Goal: Task Accomplishment & Management: Manage account settings

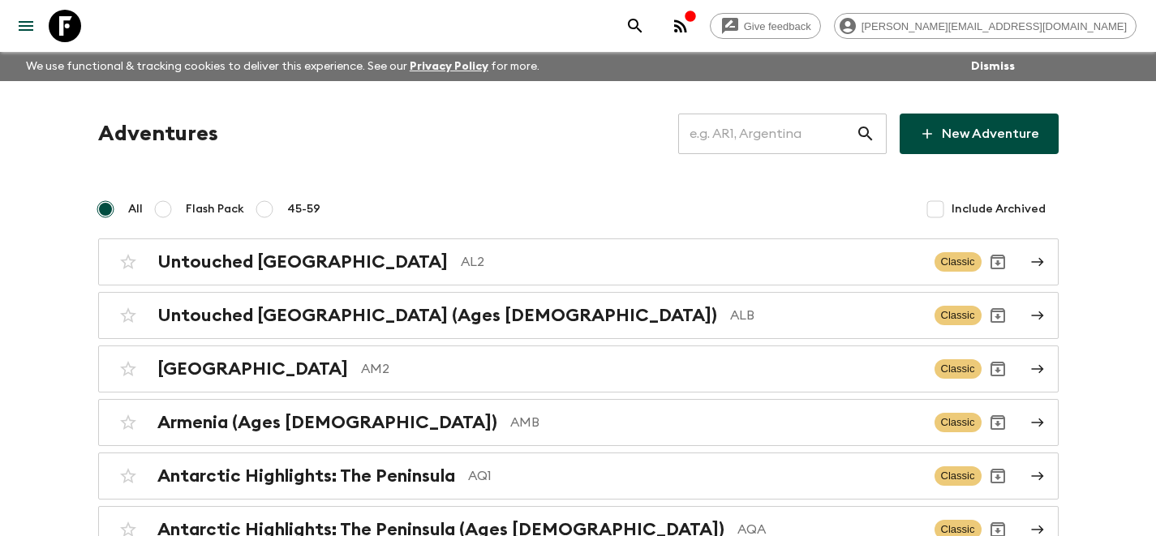
click at [801, 136] on input "text" at bounding box center [767, 133] width 178 height 45
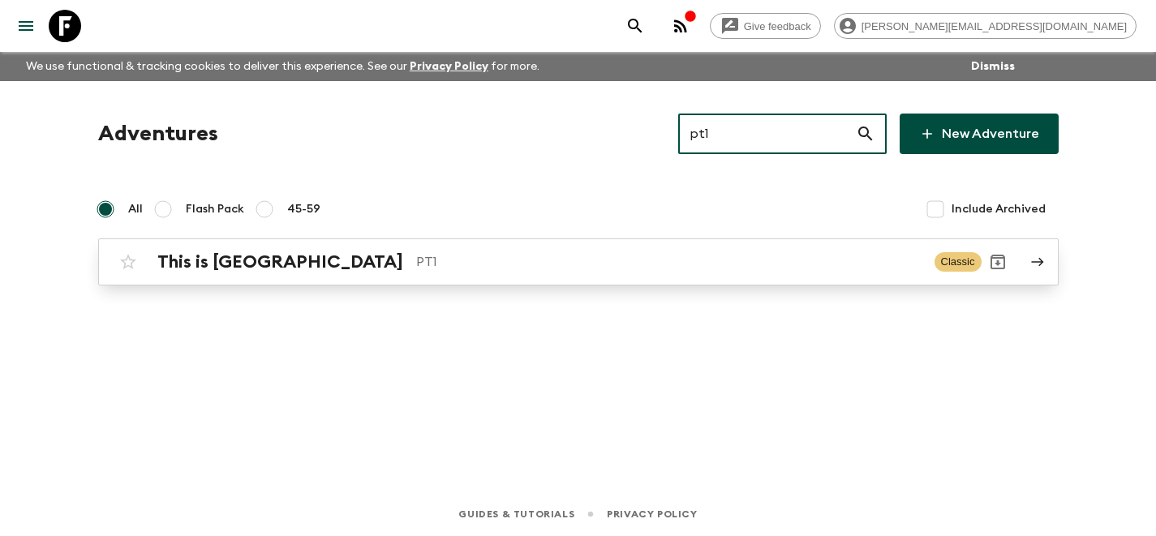
type input "pt1"
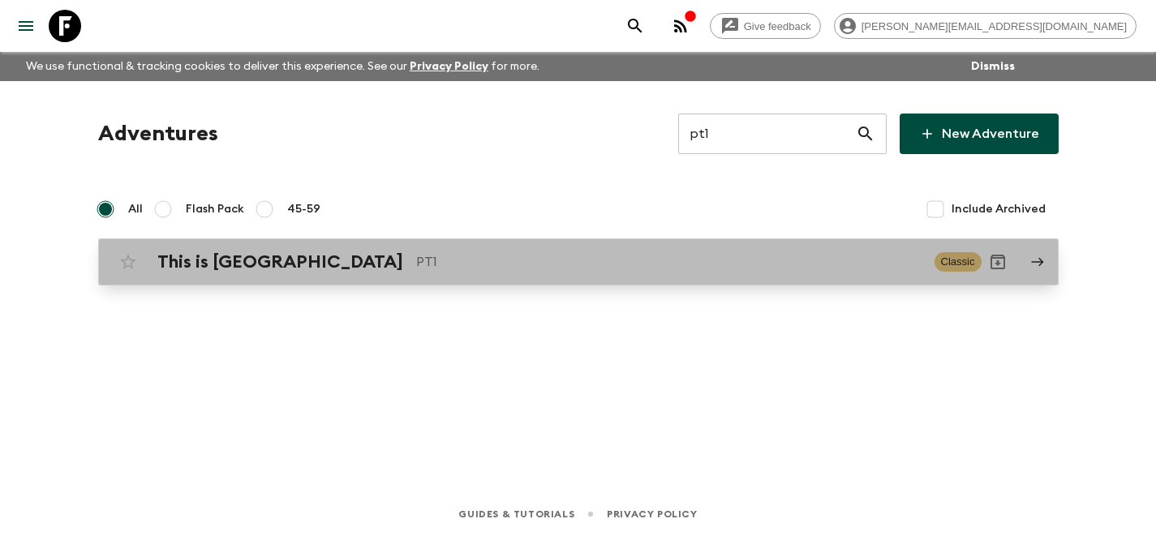
click at [661, 263] on p "PT1" at bounding box center [669, 261] width 506 height 19
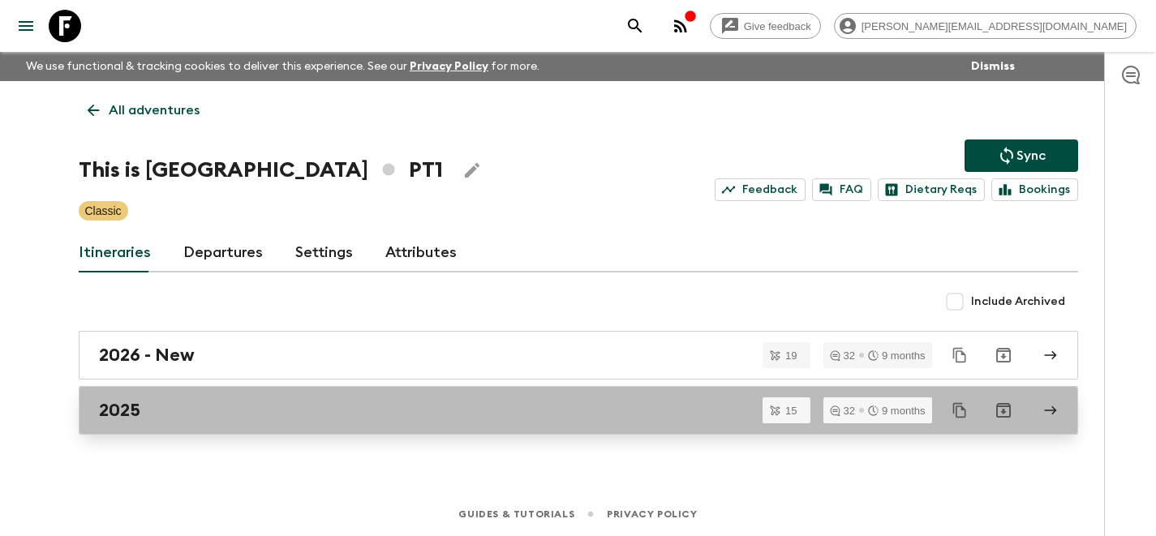
click at [311, 400] on div "2025" at bounding box center [563, 410] width 928 height 21
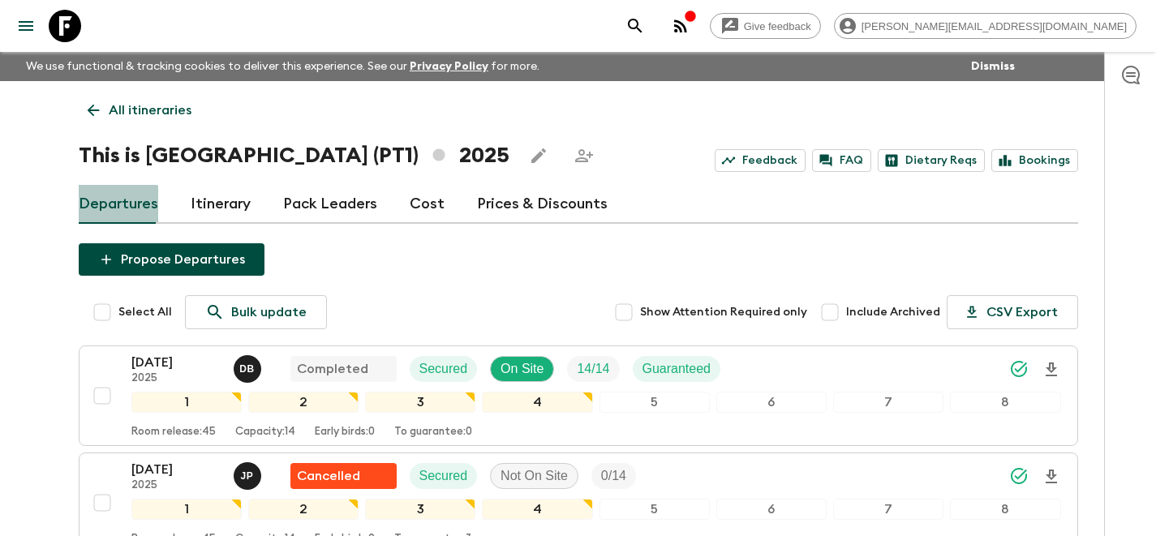
click at [114, 208] on link "Departures" at bounding box center [119, 204] width 80 height 39
click at [102, 108] on link "All itineraries" at bounding box center [140, 110] width 122 height 32
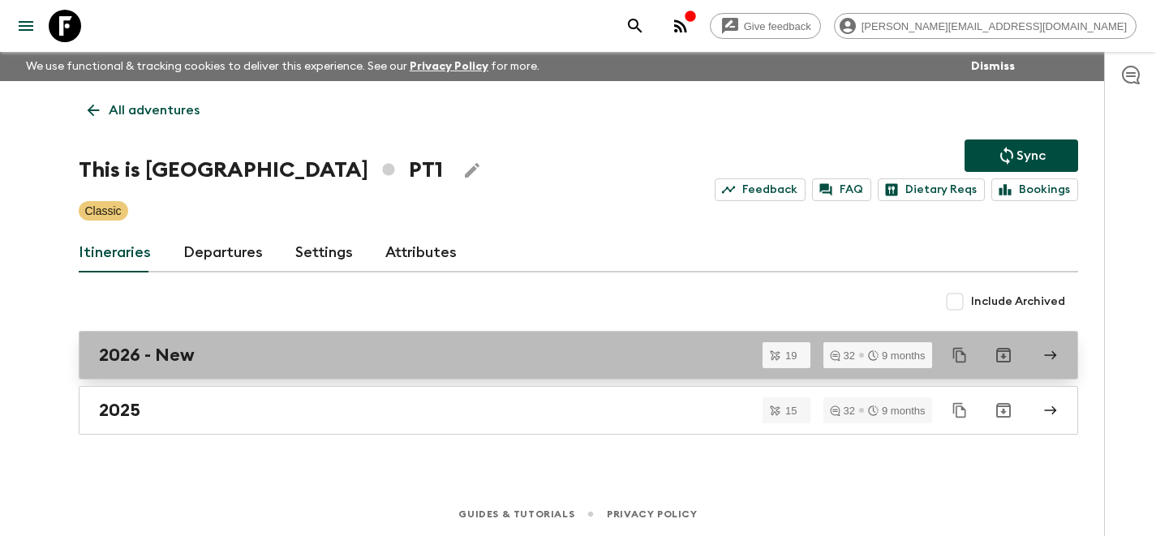
click at [126, 358] on h2 "2026 - New" at bounding box center [147, 355] width 96 height 21
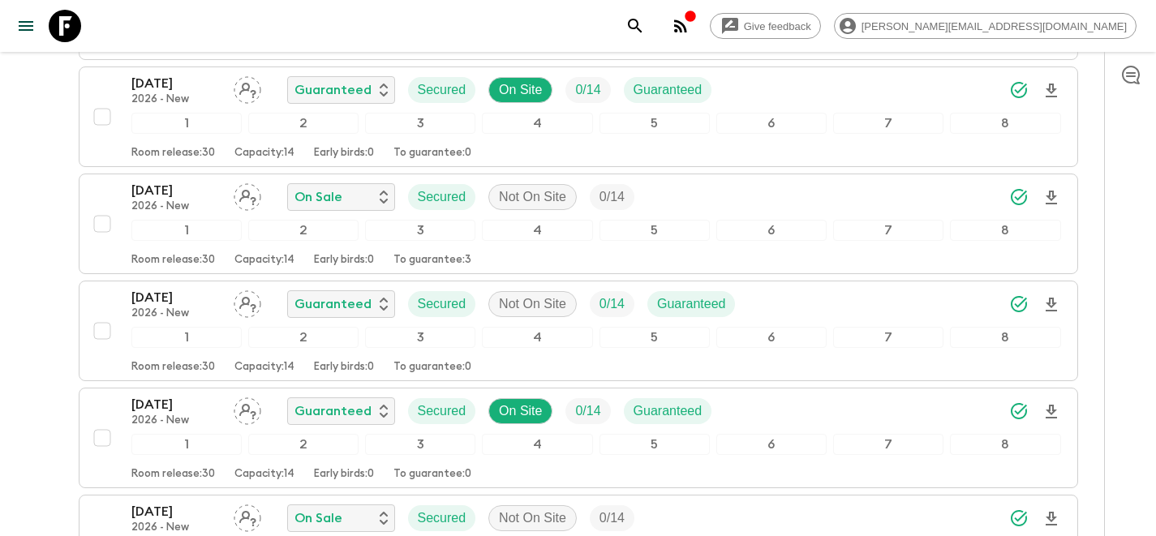
scroll to position [500, 0]
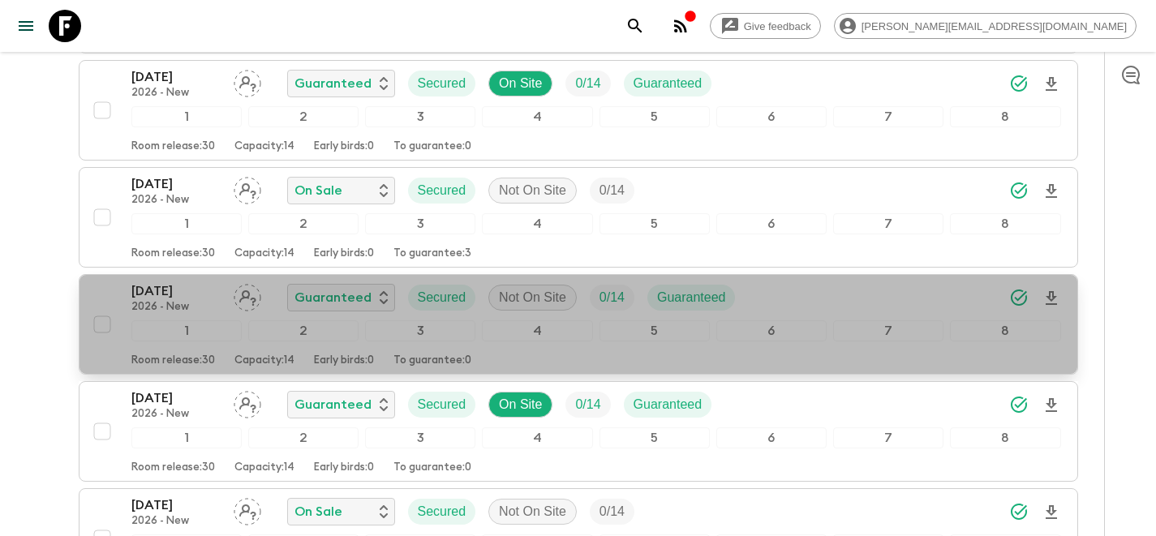
click at [103, 285] on div "[DATE] 2026 - New Guaranteed Secured Not On Site 0 / 14 Guaranteed 1 2 3 4 5 6 …" at bounding box center [574, 325] width 976 height 86
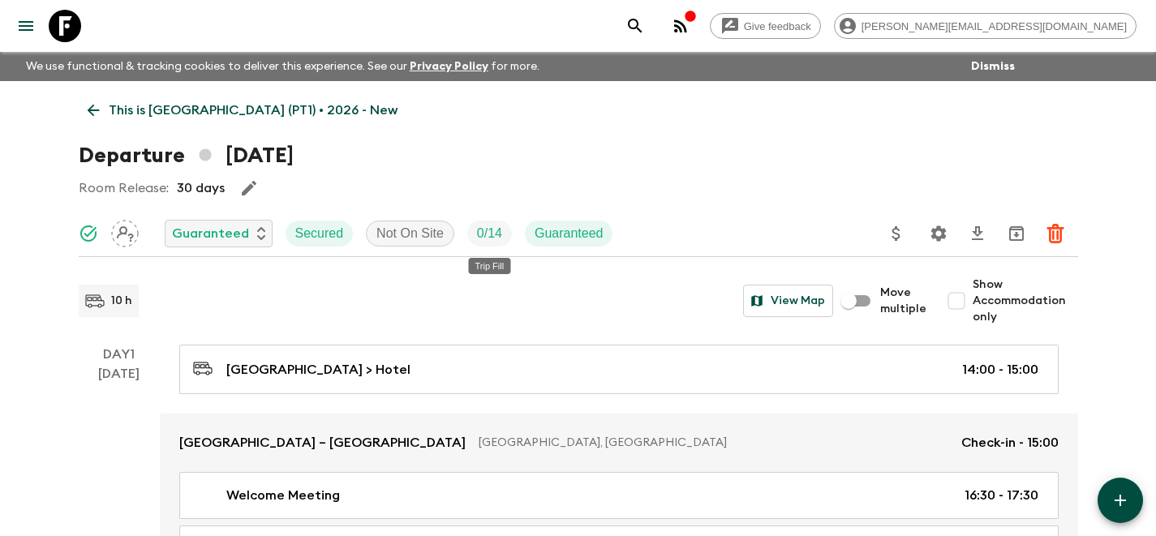
click at [489, 234] on p "0 / 14" at bounding box center [489, 233] width 25 height 19
click at [932, 236] on icon "Settings" at bounding box center [938, 233] width 15 height 15
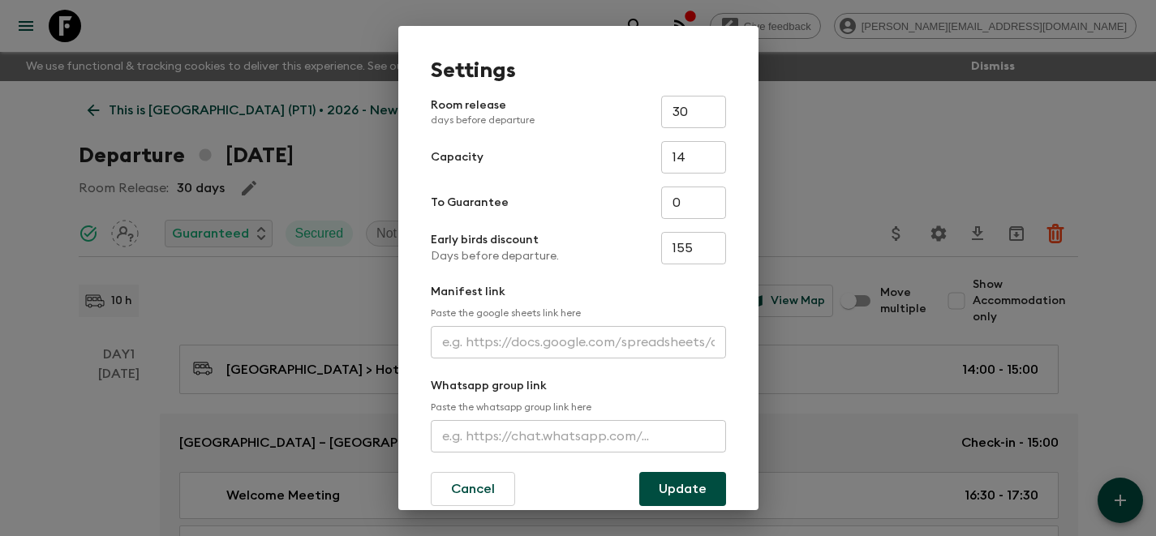
click at [695, 164] on input "14" at bounding box center [693, 157] width 65 height 32
type input "1"
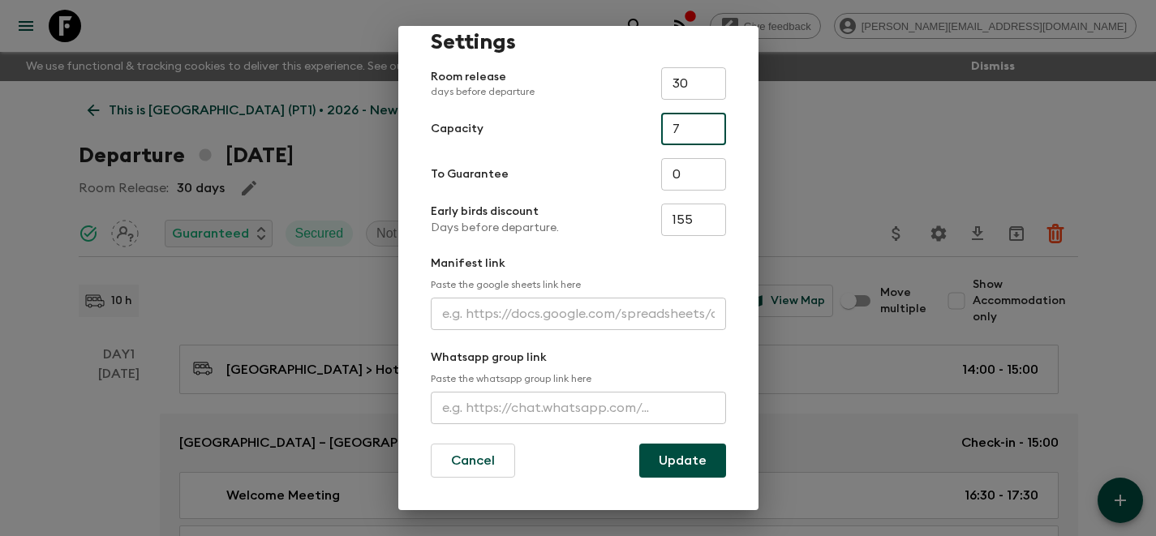
type input "7"
click at [677, 460] on button "Update" at bounding box center [683, 461] width 87 height 34
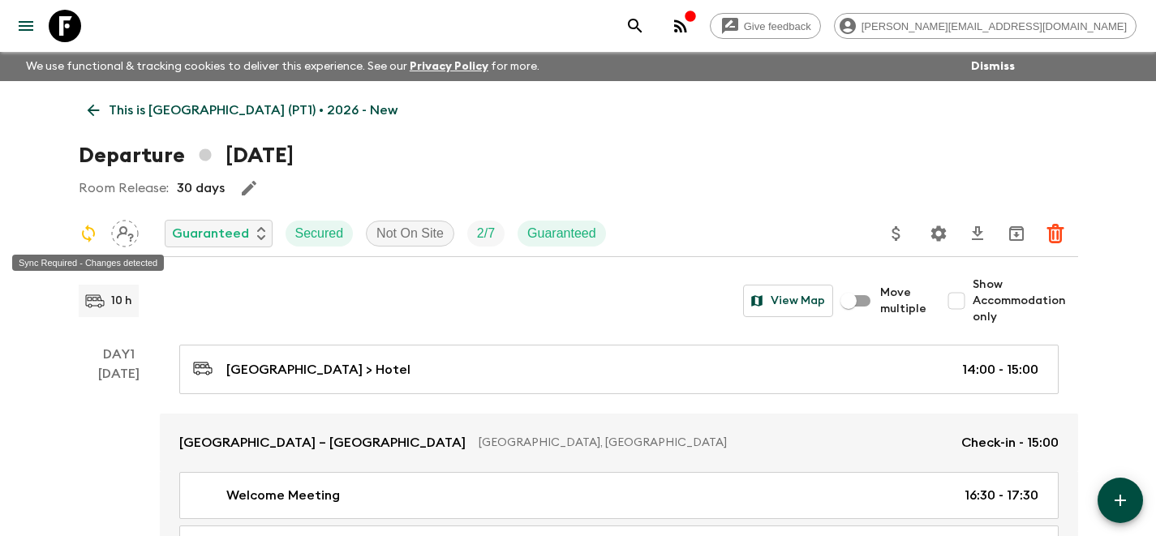
click at [88, 235] on icon "Sync Required - Changes detected" at bounding box center [88, 233] width 19 height 19
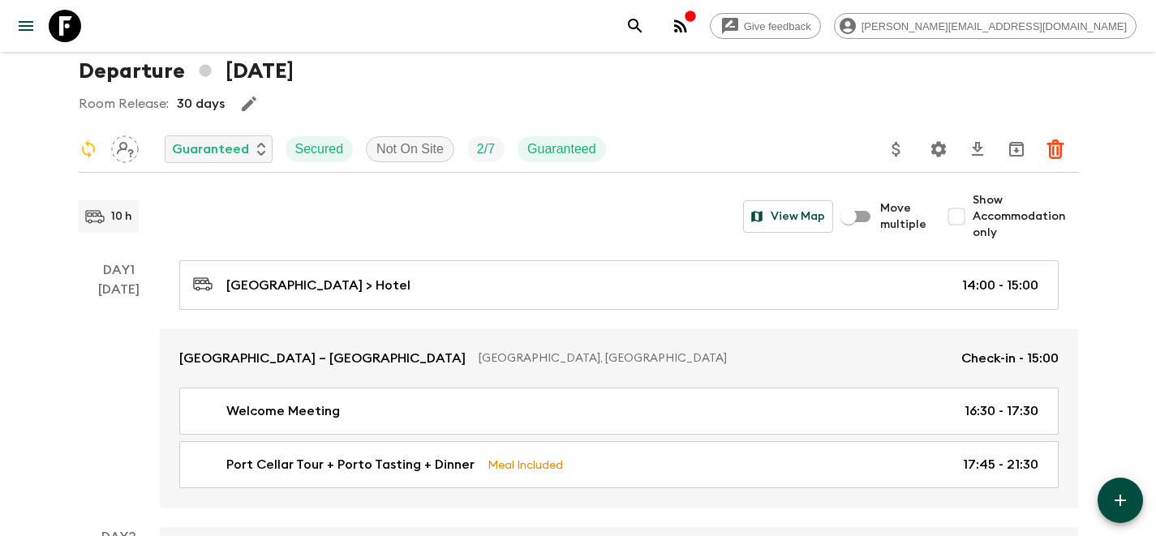
scroll to position [0, 0]
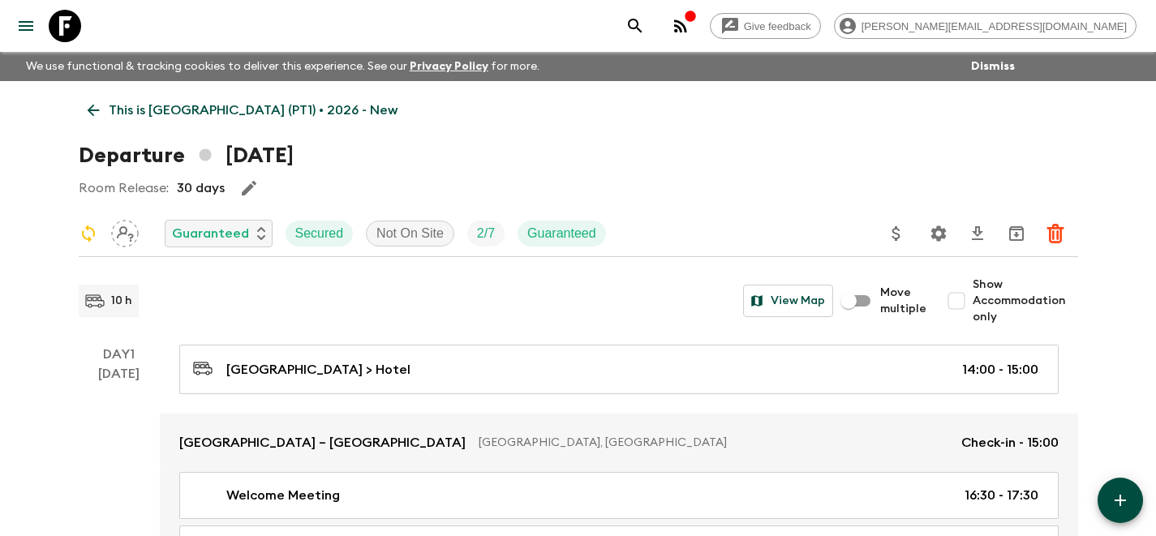
click at [179, 118] on p "This is [GEOGRAPHIC_DATA] (PT1) • 2026 - New" at bounding box center [253, 110] width 289 height 19
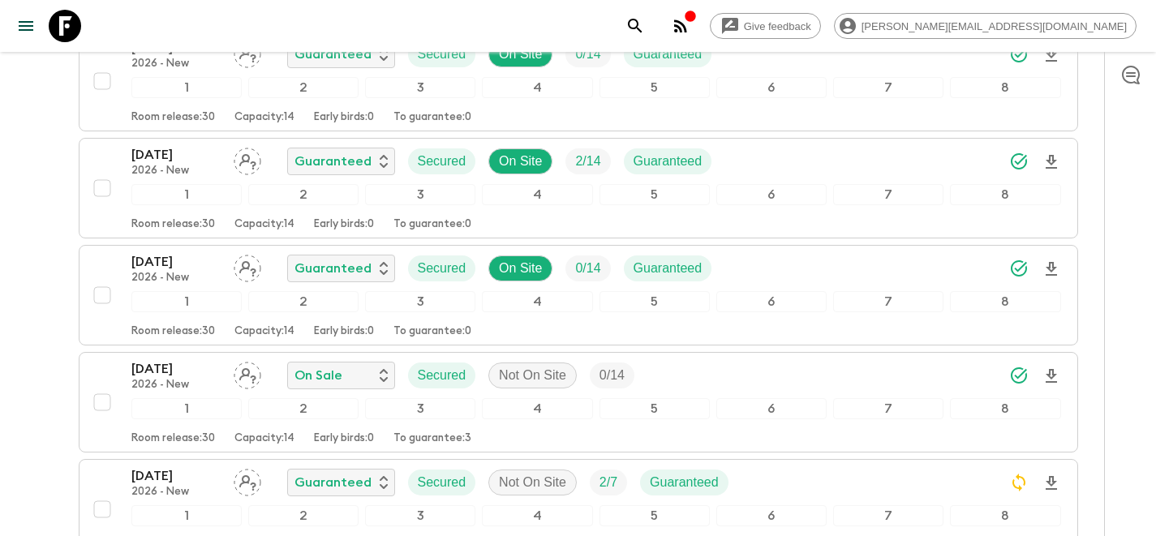
scroll to position [329, 0]
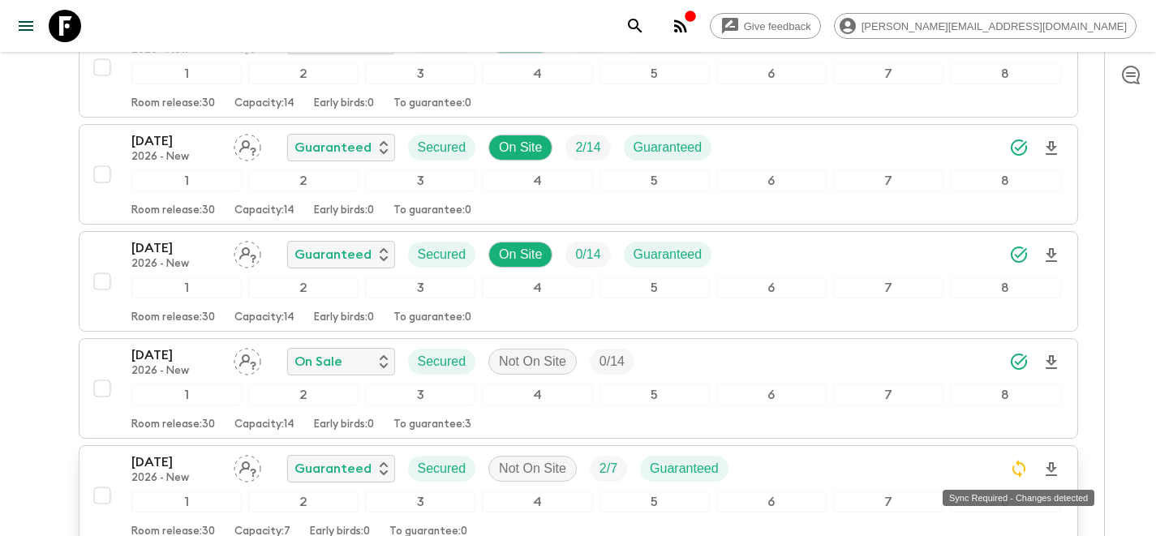
click at [1025, 472] on icon "Sync Required - Changes detected" at bounding box center [1019, 468] width 19 height 19
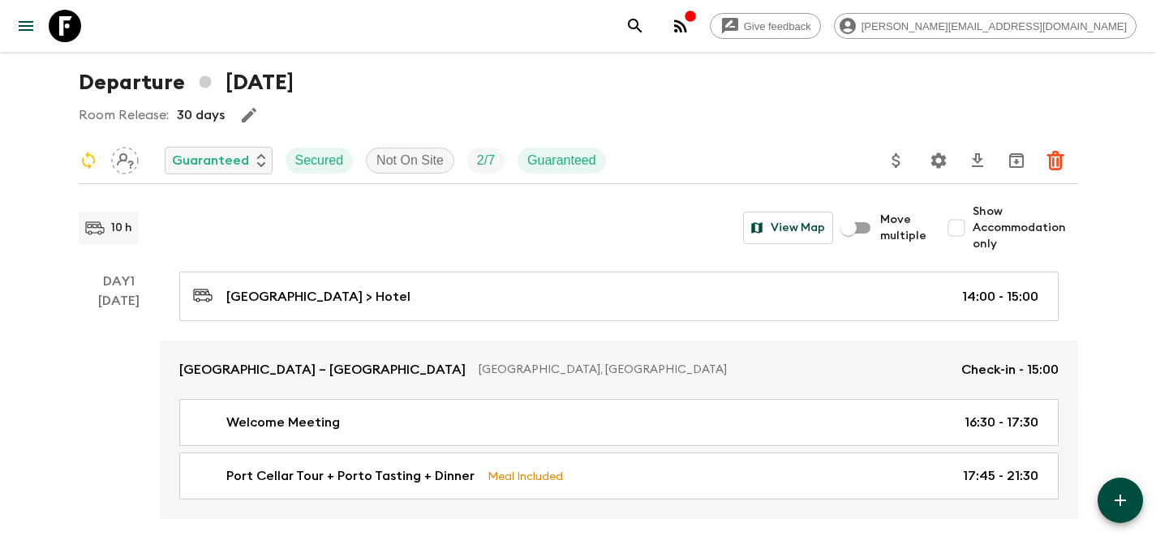
scroll to position [75, 0]
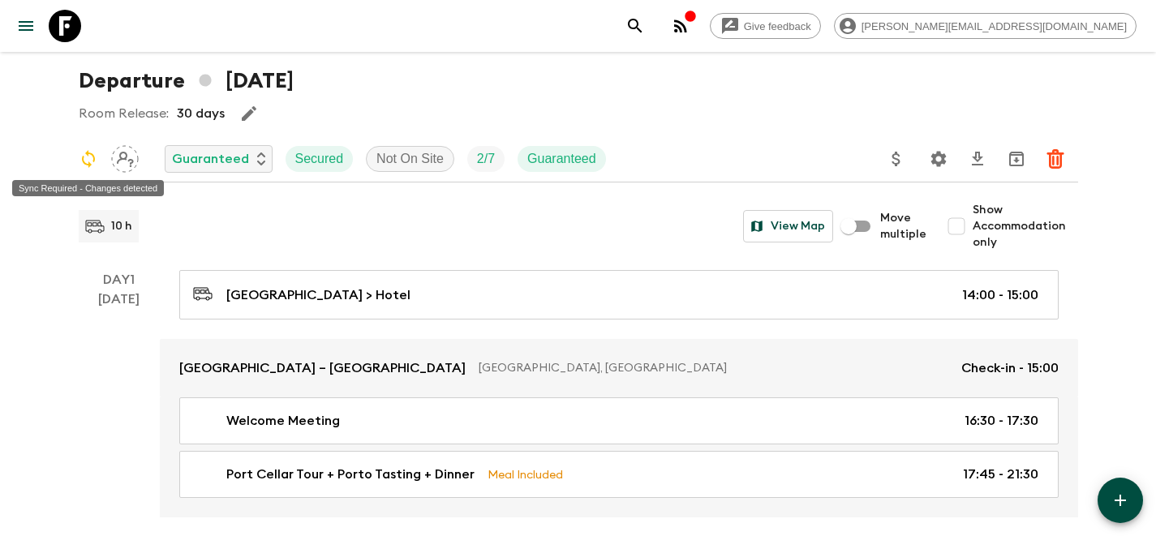
click at [88, 159] on icon "Sync Required - Changes detected" at bounding box center [88, 158] width 19 height 19
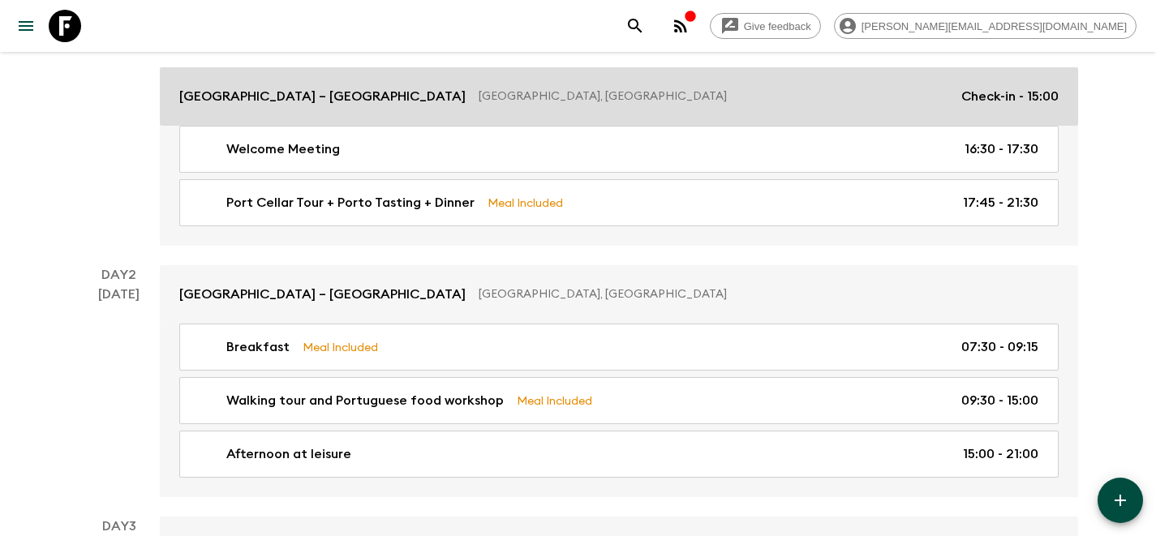
scroll to position [0, 0]
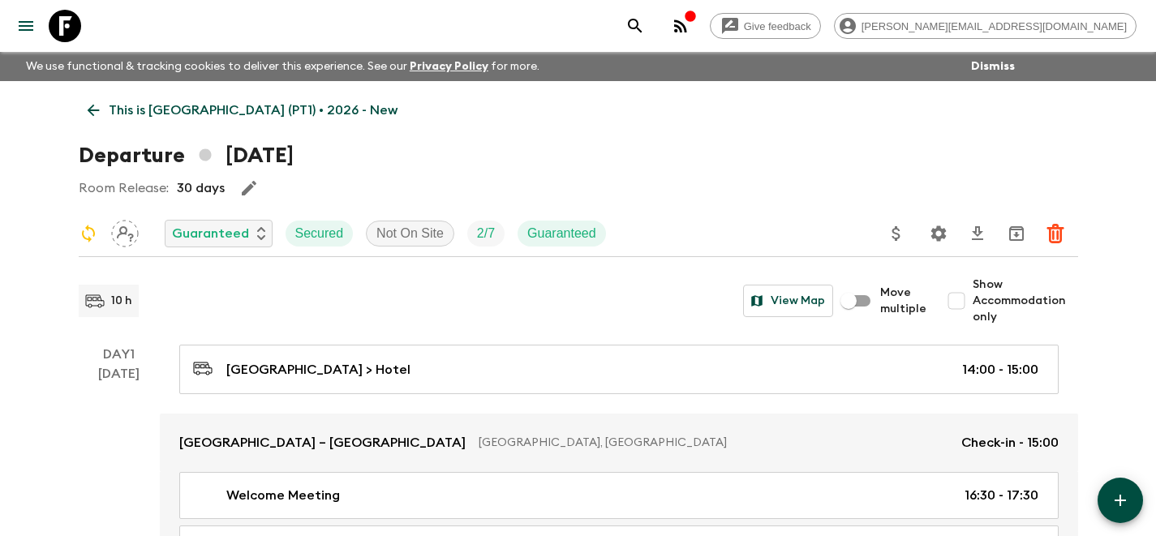
click at [1001, 70] on button "Dismiss" at bounding box center [993, 66] width 52 height 23
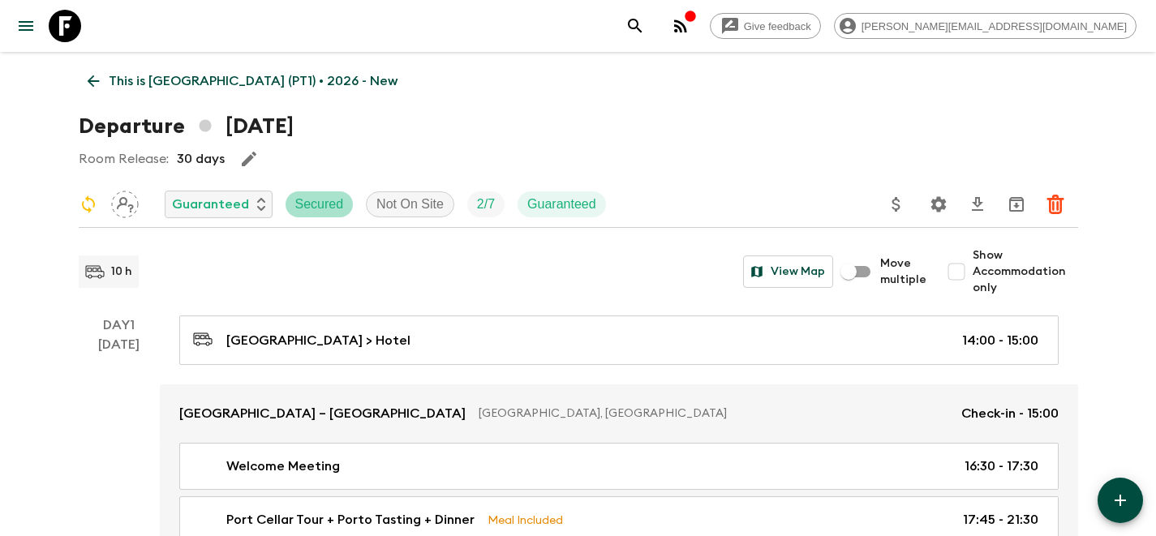
click at [321, 203] on p "Secured" at bounding box center [319, 204] width 49 height 19
click at [427, 192] on div "Not On Site" at bounding box center [410, 205] width 88 height 26
click at [416, 281] on p "On Site" at bounding box center [411, 277] width 43 height 19
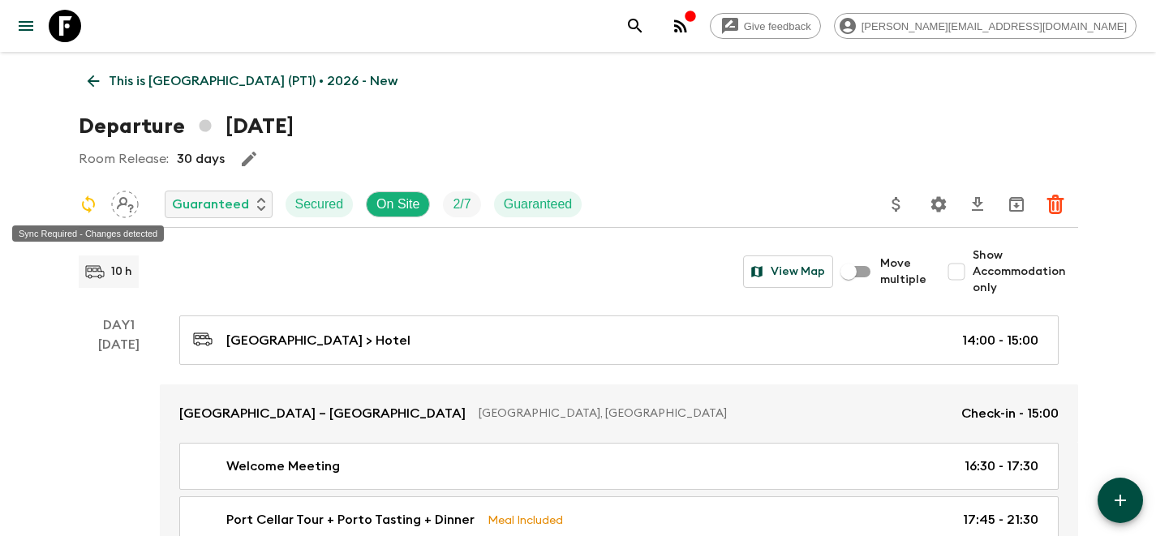
click at [88, 204] on icon "Sync Required - Changes detected" at bounding box center [88, 204] width 19 height 19
click at [88, 203] on icon "Sync Required - Changes detected" at bounding box center [88, 204] width 19 height 19
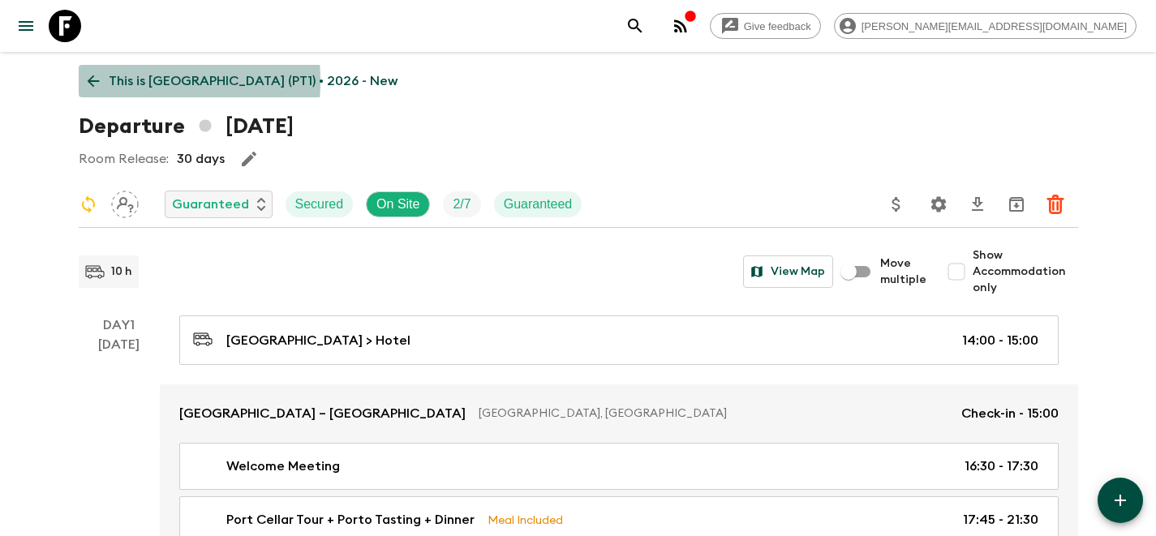
click at [91, 81] on icon at bounding box center [93, 81] width 12 height 12
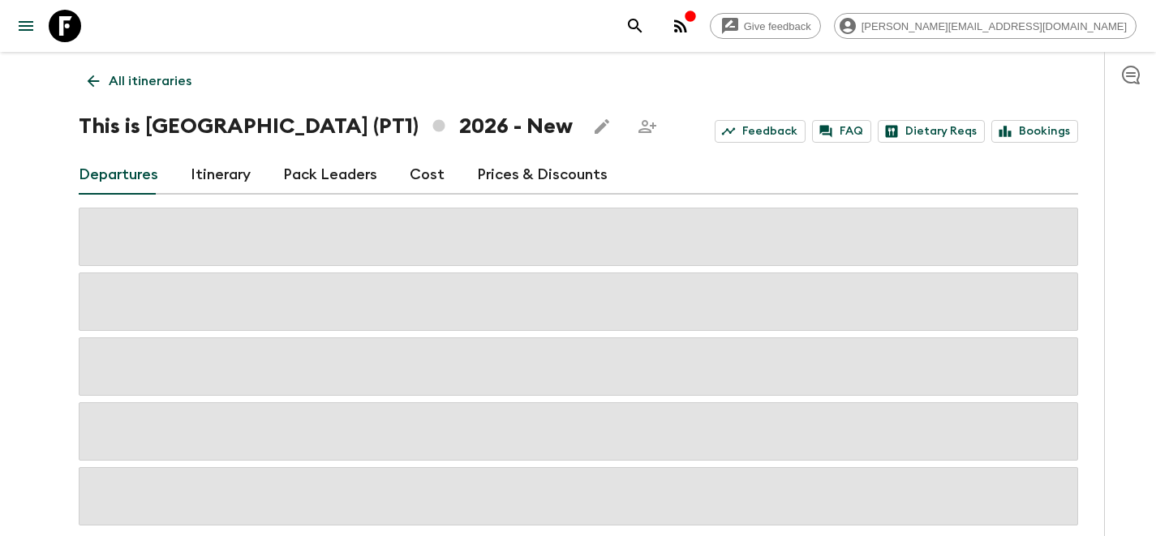
click at [92, 80] on icon at bounding box center [93, 81] width 12 height 12
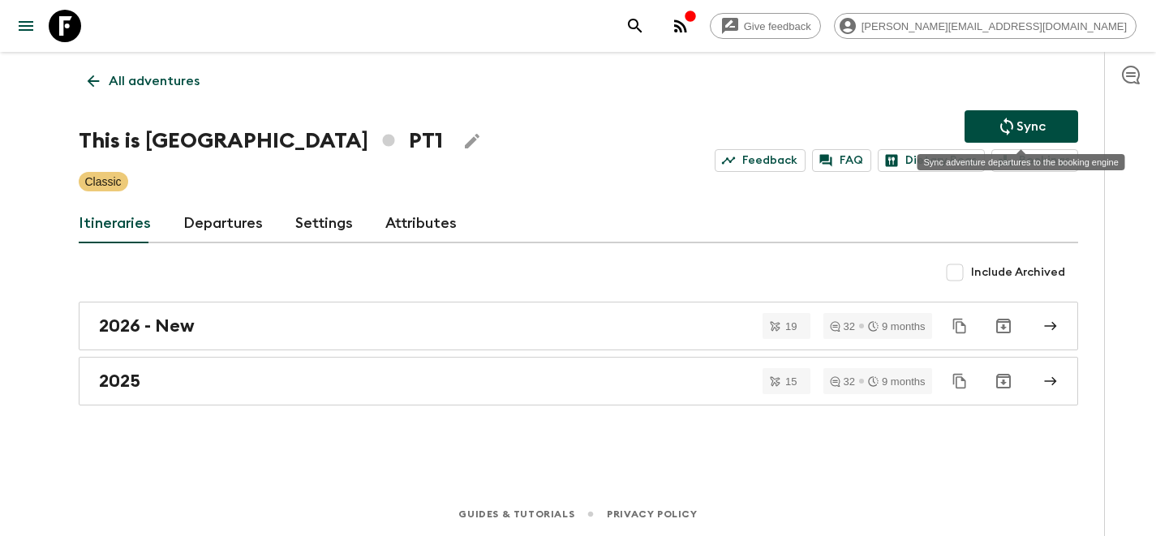
click at [1037, 130] on p "Sync" at bounding box center [1031, 126] width 29 height 19
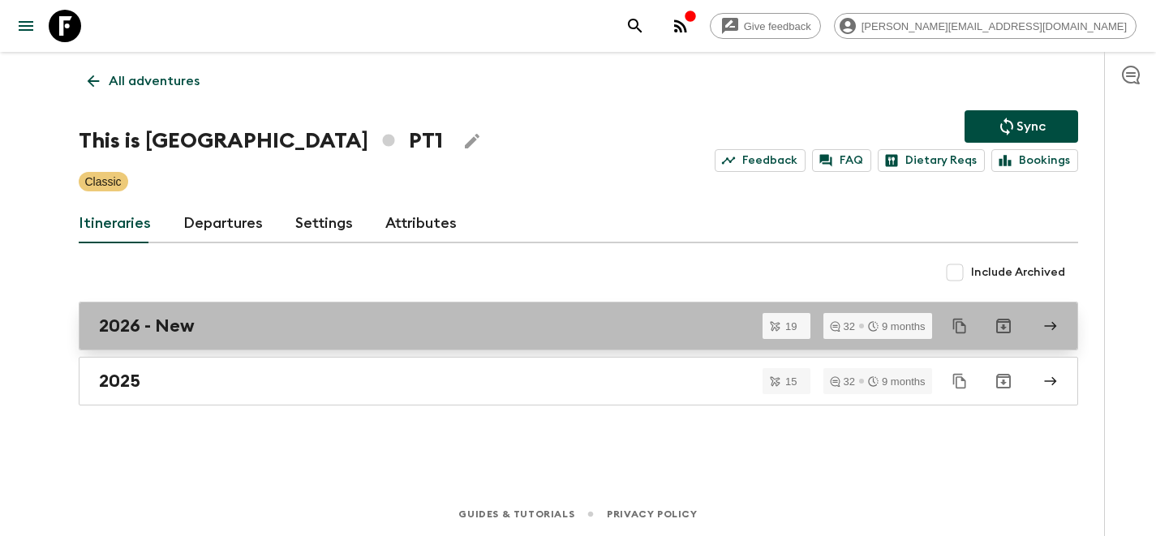
click at [317, 330] on div "2026 - New" at bounding box center [563, 326] width 928 height 21
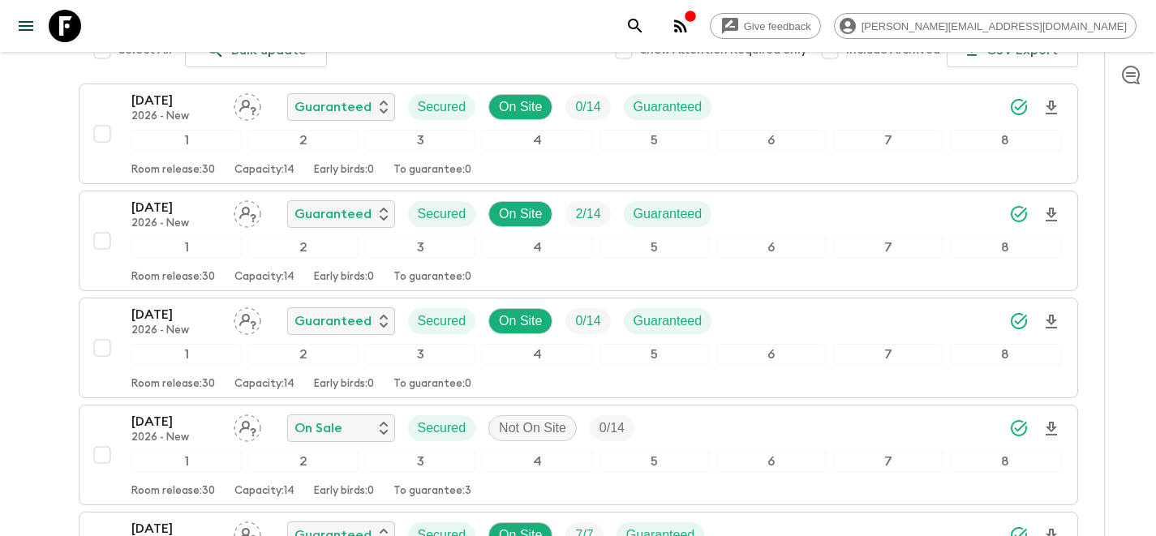
scroll to position [377, 0]
